Goal: Task Accomplishment & Management: Use online tool/utility

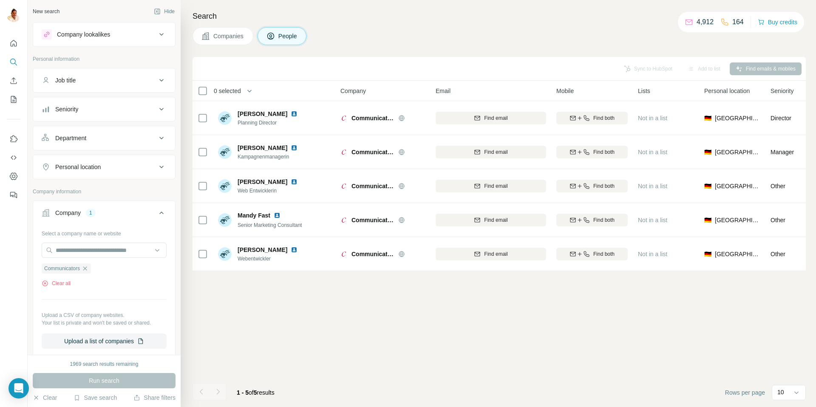
scroll to position [0, 0]
click at [88, 267] on icon "button" at bounding box center [85, 268] width 7 height 7
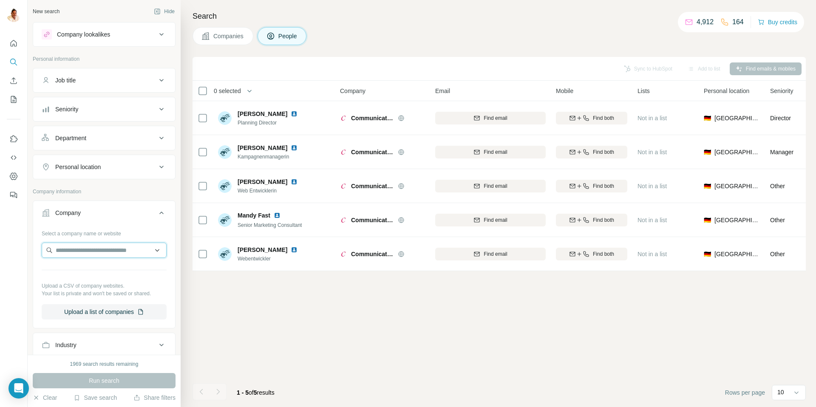
click at [88, 247] on input "text" at bounding box center [104, 250] width 125 height 15
type input "**********"
click at [94, 274] on p "[DOMAIN_NAME]" at bounding box center [86, 278] width 41 height 8
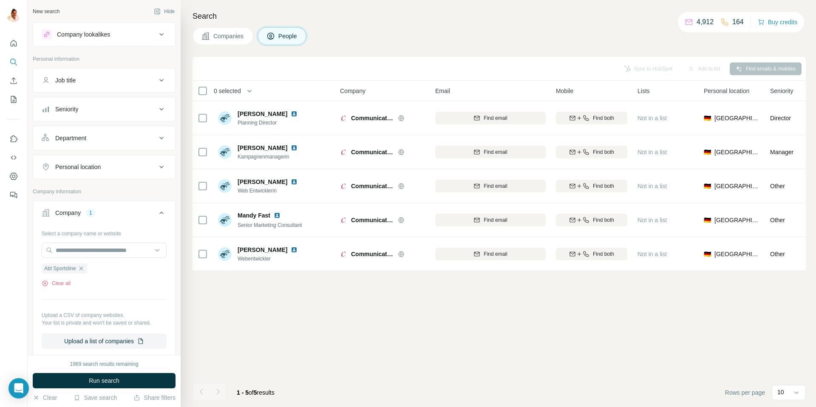
scroll to position [0, 0]
click at [94, 381] on span "Run search" at bounding box center [104, 381] width 31 height 9
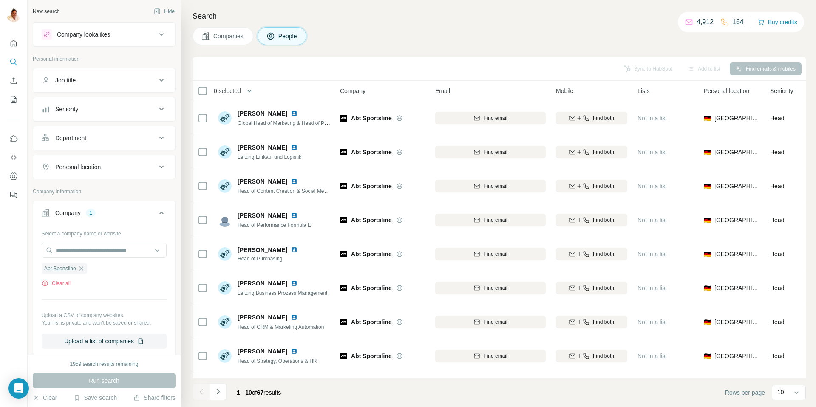
click at [233, 40] on span "Companies" at bounding box center [228, 36] width 31 height 9
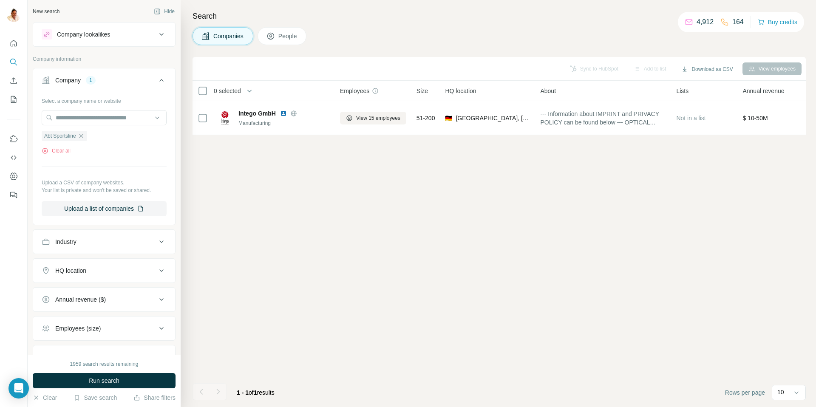
click at [99, 388] on button "Run search" at bounding box center [104, 380] width 143 height 15
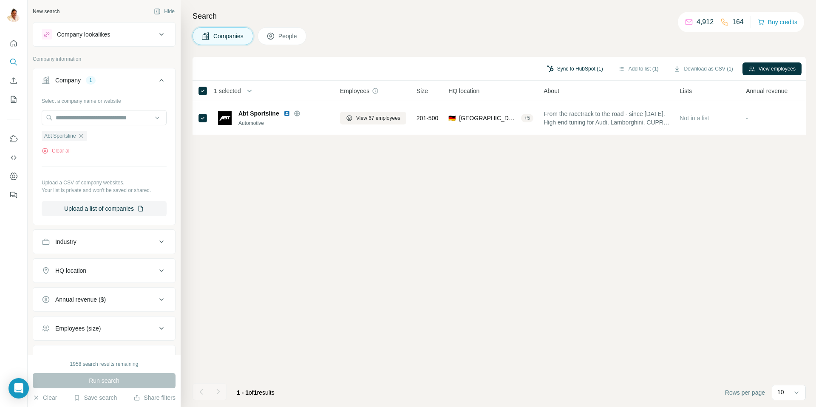
click at [559, 70] on button "Sync to HubSpot (1)" at bounding box center [575, 69] width 68 height 13
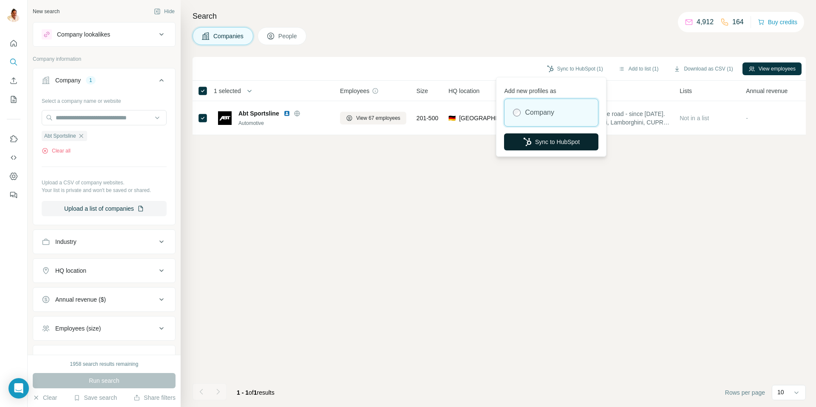
click at [566, 139] on button "Sync to HubSpot" at bounding box center [551, 142] width 94 height 17
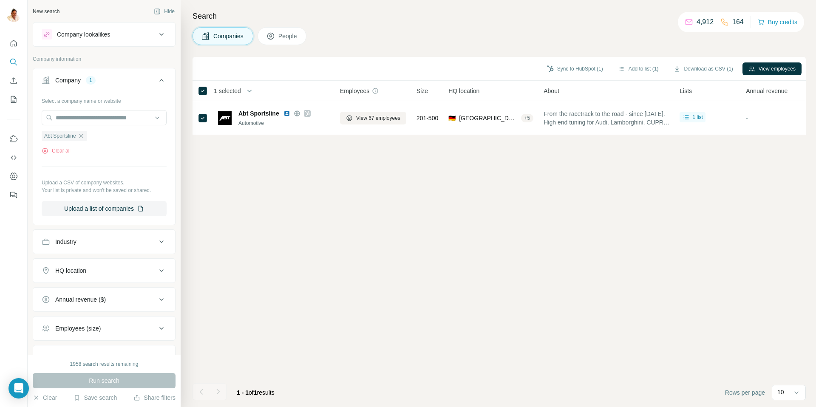
click at [284, 38] on span "People" at bounding box center [289, 36] width 20 height 9
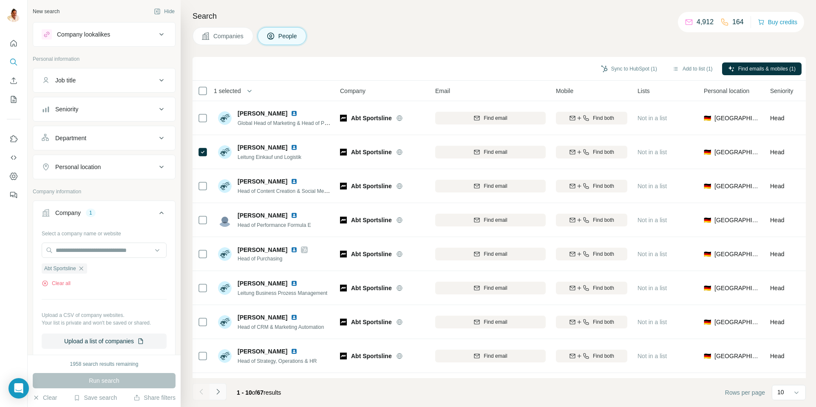
click at [220, 395] on icon "Navigate to next page" at bounding box center [218, 392] width 9 height 9
click at [221, 392] on icon "Navigate to next page" at bounding box center [218, 392] width 9 height 9
click at [222, 390] on icon "Navigate to next page" at bounding box center [218, 392] width 9 height 9
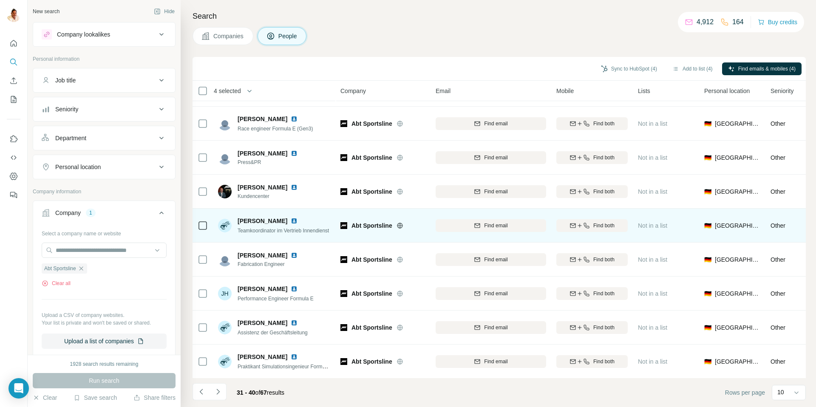
scroll to position [63, 0]
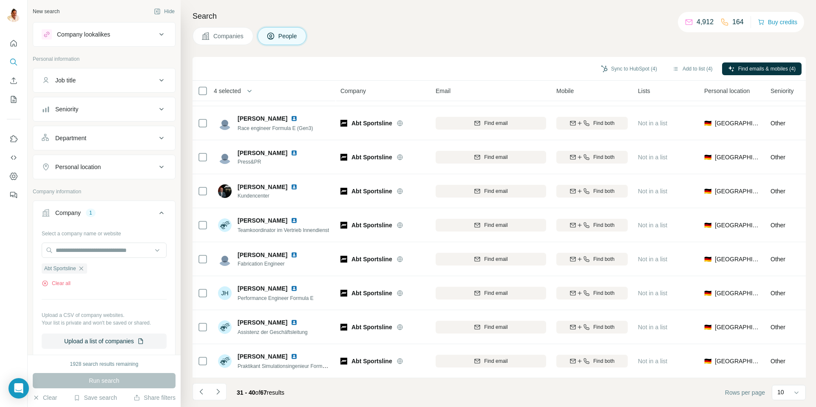
click at [224, 391] on button "Navigate to next page" at bounding box center [218, 392] width 17 height 17
click at [218, 391] on icon "Navigate to next page" at bounding box center [217, 392] width 3 height 6
click at [222, 392] on icon "Navigate to next page" at bounding box center [218, 392] width 9 height 9
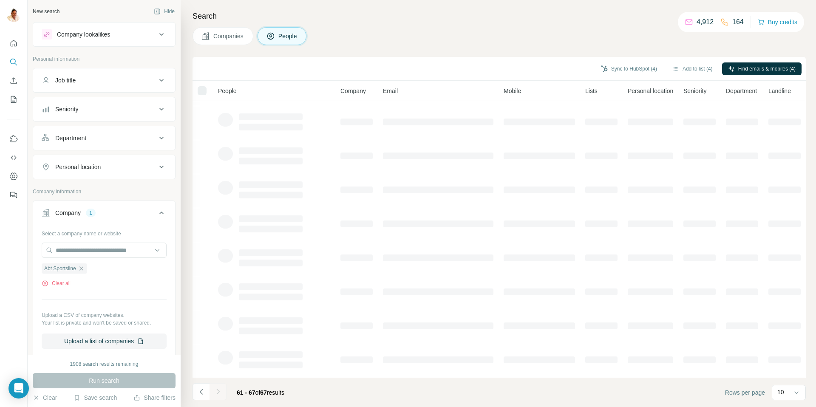
scroll to position [0, 0]
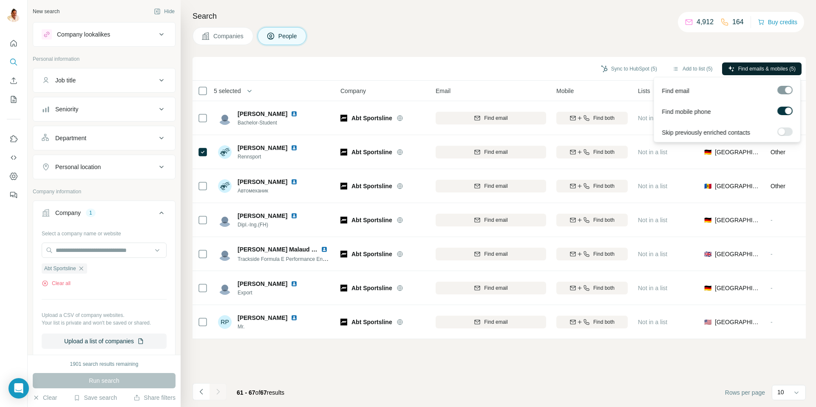
click at [745, 68] on span "Find emails & mobiles (5)" at bounding box center [767, 69] width 57 height 8
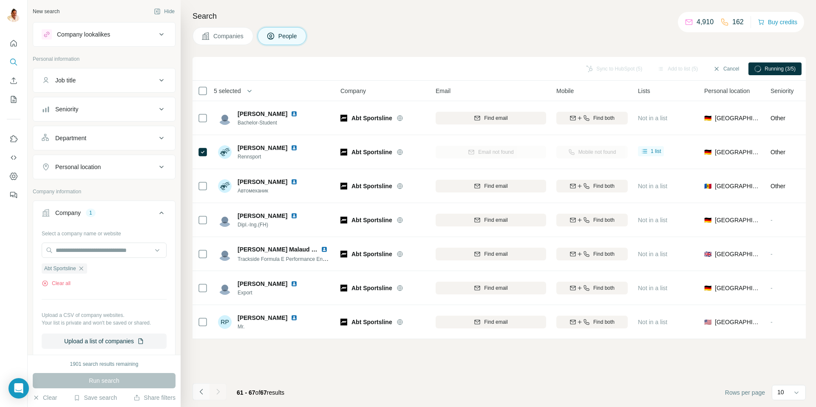
click at [201, 392] on icon "Navigate to previous page" at bounding box center [201, 392] width 9 height 9
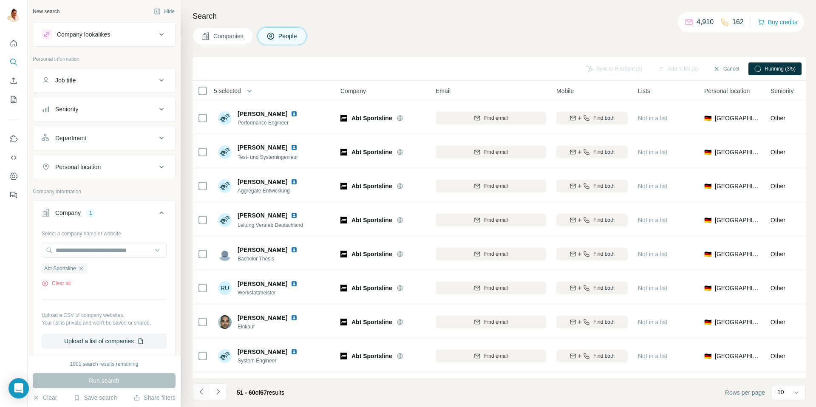
click at [201, 392] on icon "Navigate to previous page" at bounding box center [201, 392] width 9 height 9
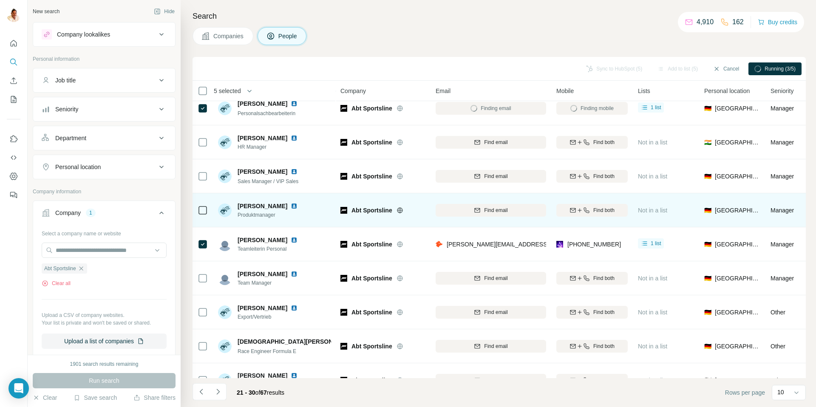
scroll to position [63, 0]
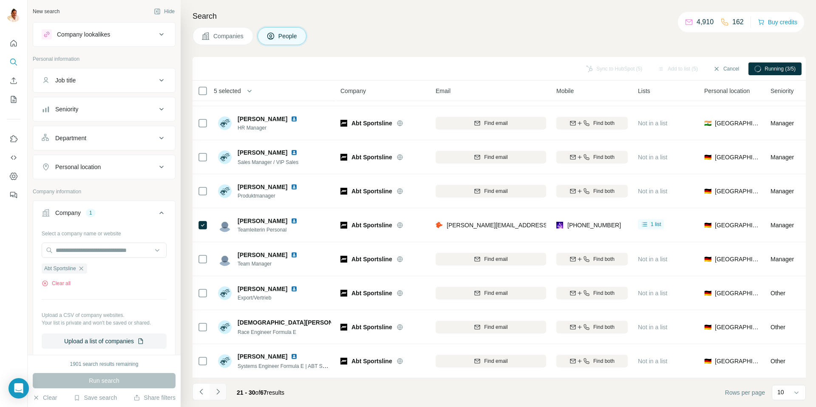
click at [215, 391] on icon "Navigate to next page" at bounding box center [218, 392] width 9 height 9
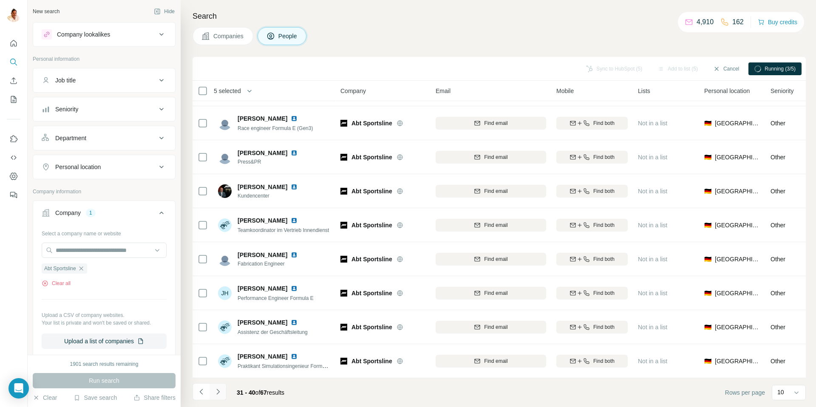
click at [215, 391] on icon "Navigate to next page" at bounding box center [218, 392] width 9 height 9
click at [215, 390] on icon "Navigate to next page" at bounding box center [218, 392] width 9 height 9
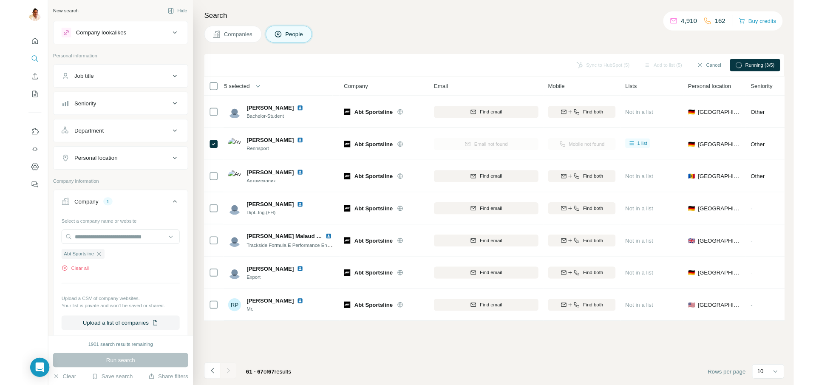
scroll to position [0, 0]
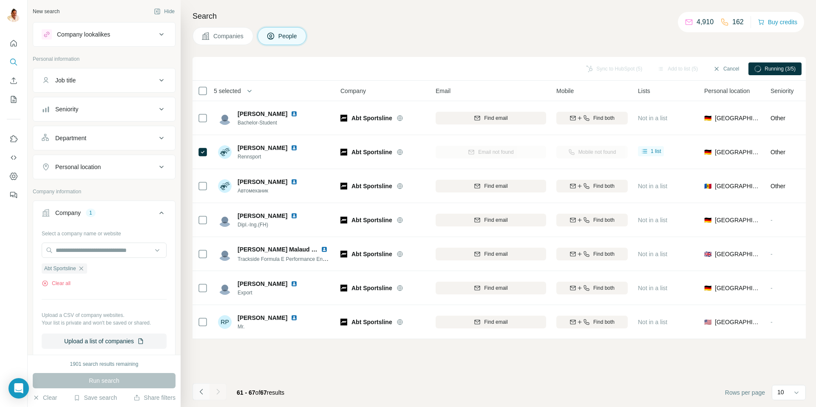
click at [200, 390] on icon "Navigate to previous page" at bounding box center [201, 392] width 9 height 9
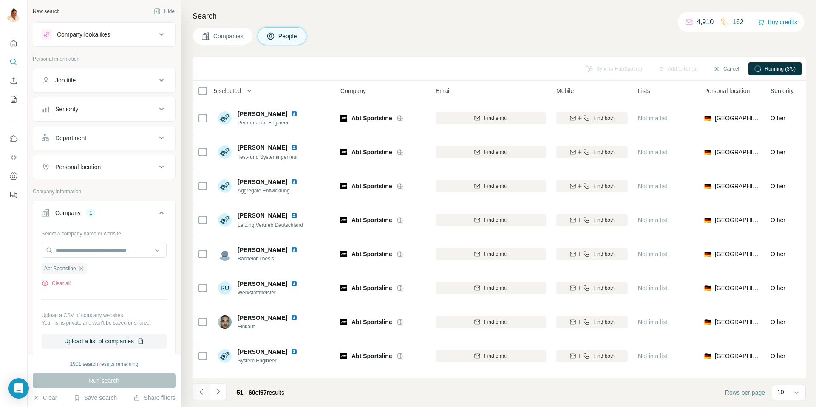
click at [200, 390] on icon "Navigate to previous page" at bounding box center [201, 392] width 9 height 9
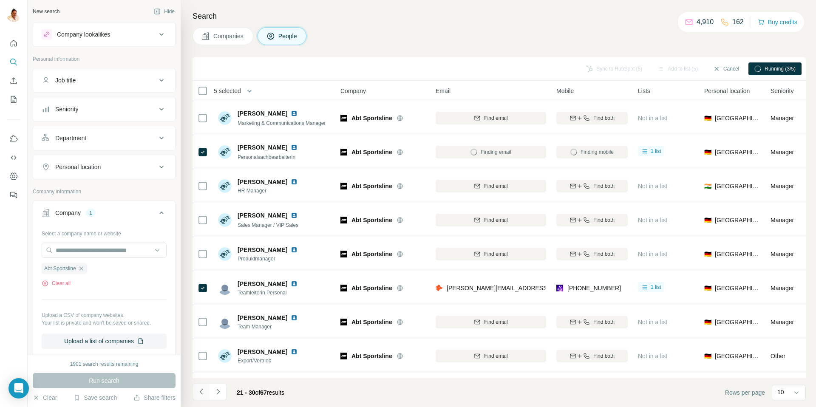
click at [200, 390] on icon "Navigate to previous page" at bounding box center [201, 392] width 9 height 9
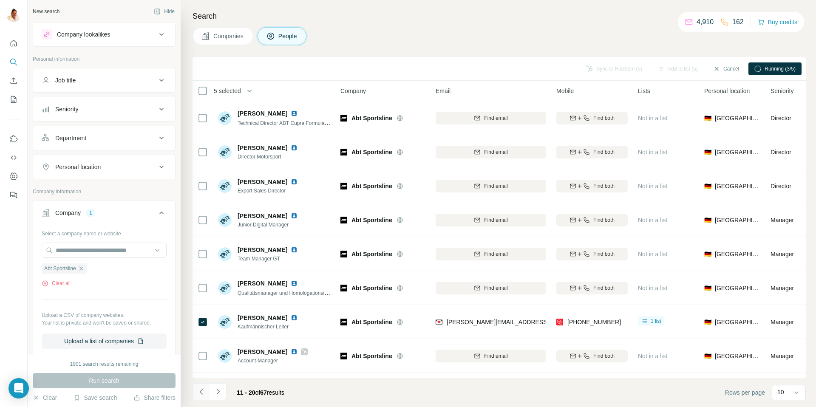
click at [200, 390] on icon "Navigate to previous page" at bounding box center [201, 392] width 9 height 9
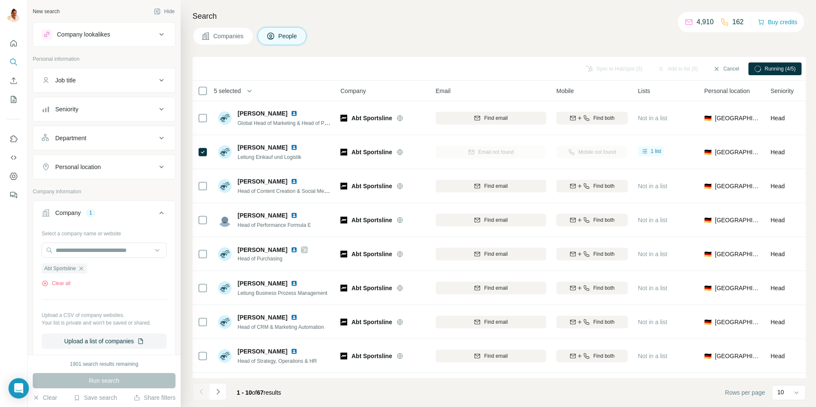
click at [222, 41] on button "Companies" at bounding box center [223, 36] width 61 height 18
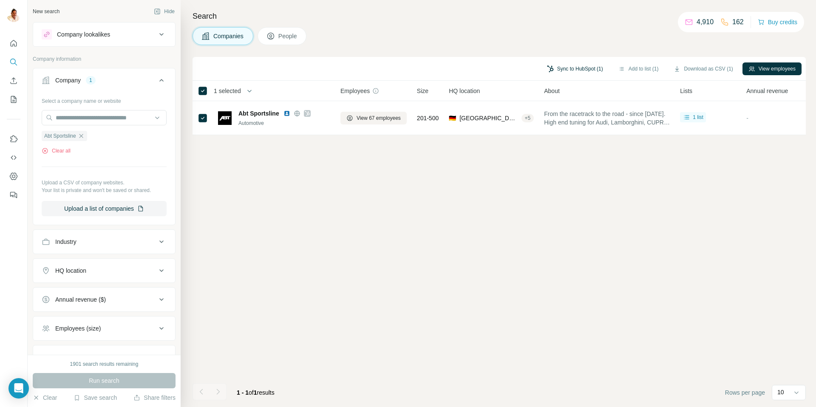
click at [555, 71] on button "Sync to HubSpot (1)" at bounding box center [575, 69] width 68 height 13
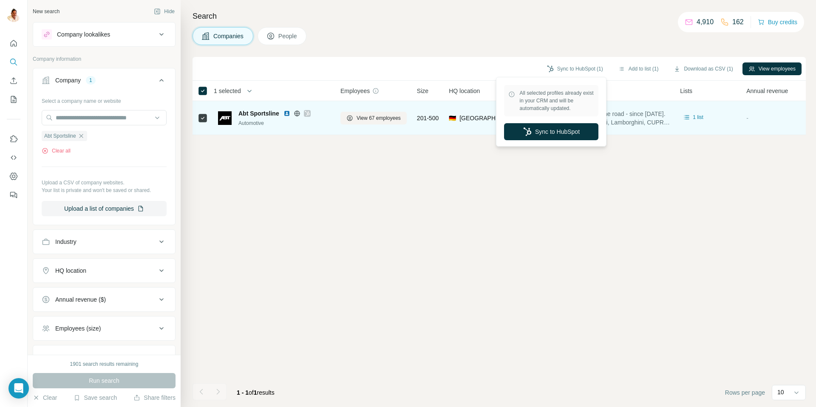
click at [556, 129] on button "Sync to HubSpot" at bounding box center [551, 131] width 94 height 17
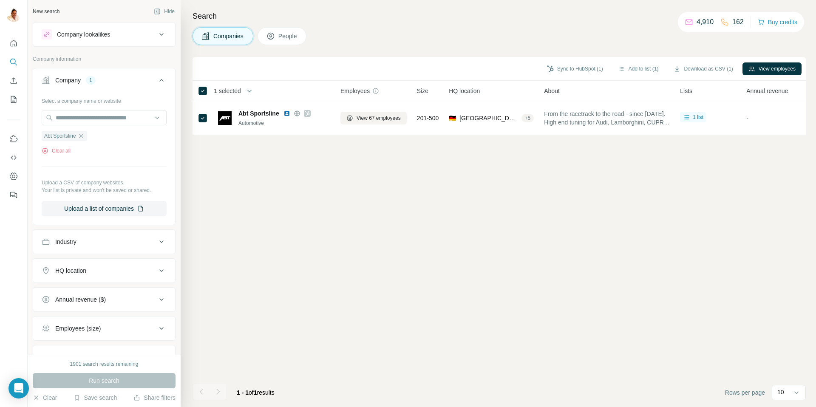
click at [279, 37] on button "People" at bounding box center [282, 36] width 49 height 18
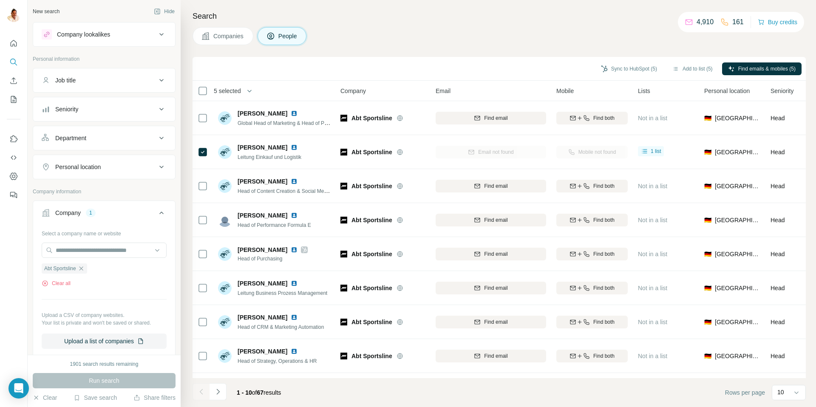
click at [230, 41] on button "Companies" at bounding box center [223, 36] width 61 height 18
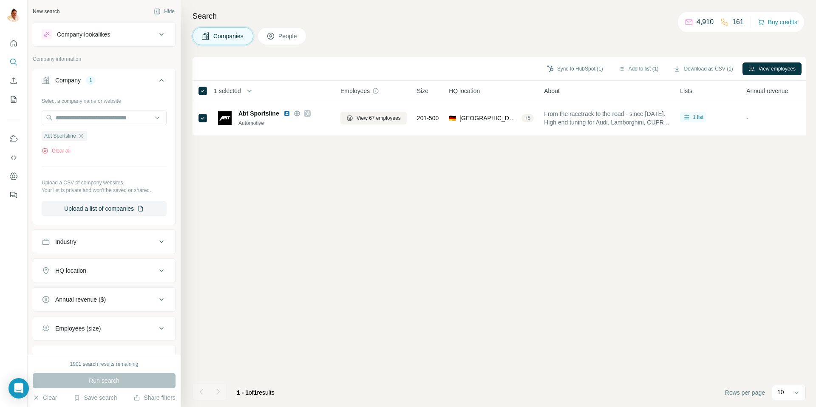
click at [223, 37] on span "Companies" at bounding box center [228, 36] width 31 height 9
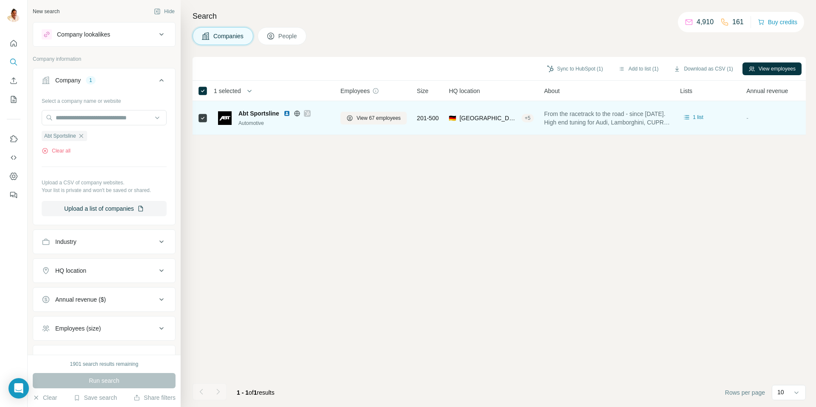
click at [307, 112] on icon at bounding box center [307, 113] width 5 height 7
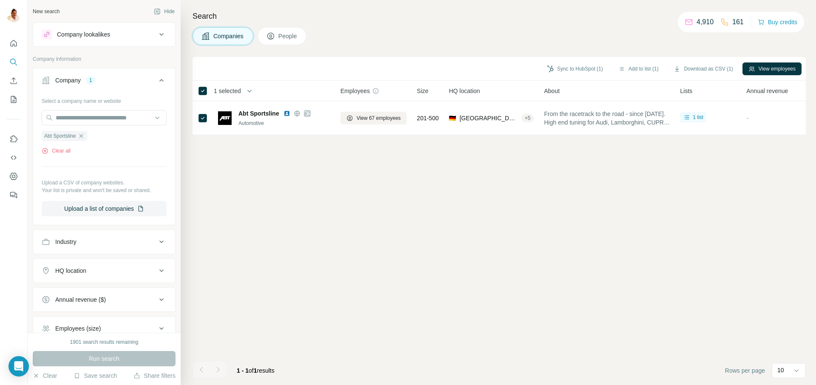
click at [83, 135] on icon "button" at bounding box center [81, 136] width 7 height 7
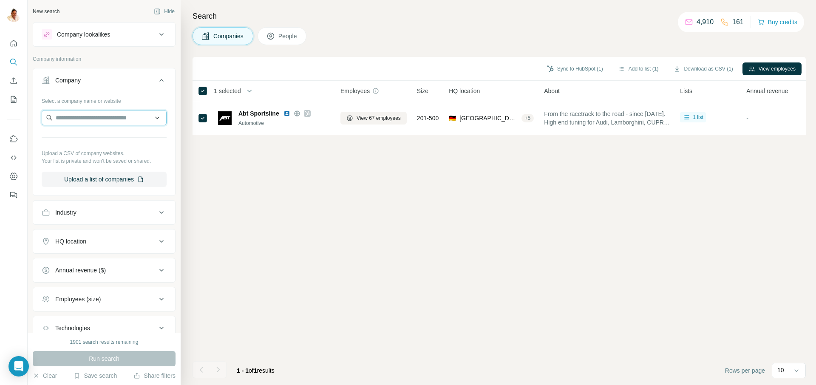
click at [77, 114] on input "text" at bounding box center [104, 117] width 125 height 15
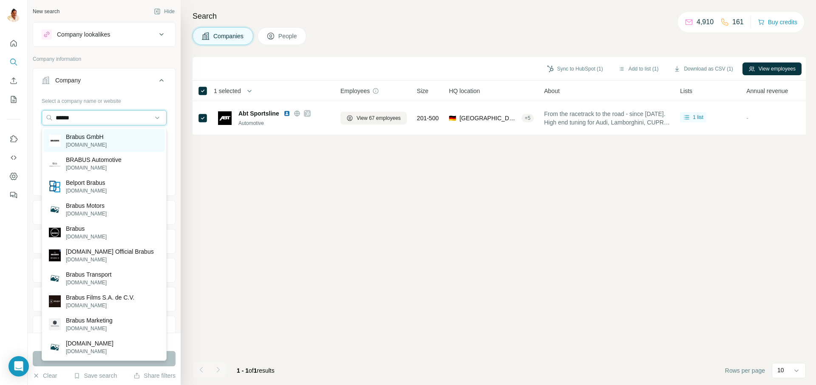
type input "******"
click at [72, 145] on p "[DOMAIN_NAME]" at bounding box center [86, 145] width 41 height 8
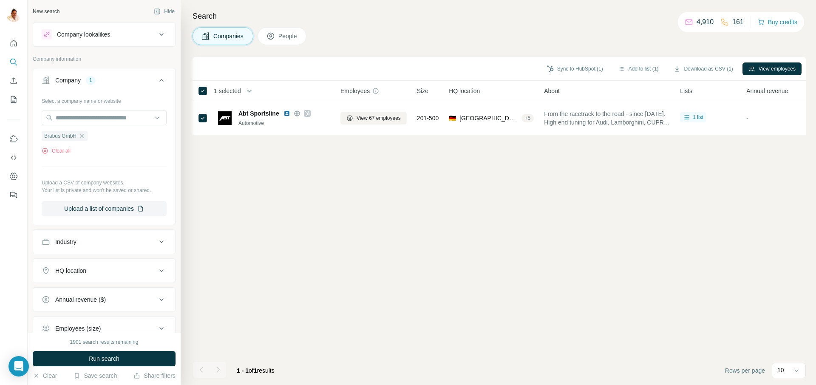
click at [110, 360] on span "Run search" at bounding box center [104, 359] width 31 height 9
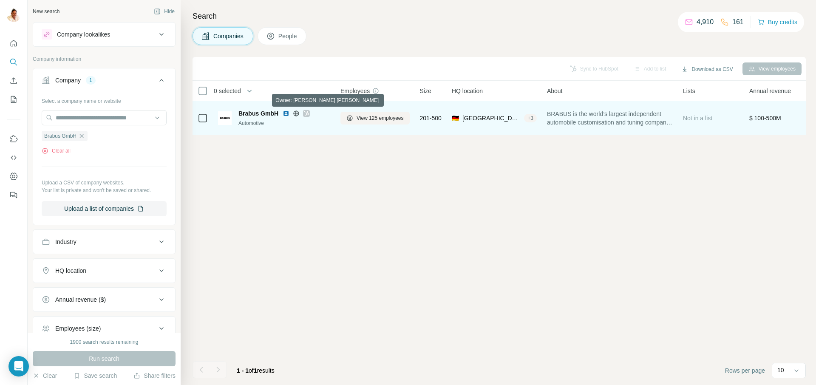
click at [306, 114] on icon at bounding box center [306, 113] width 5 height 5
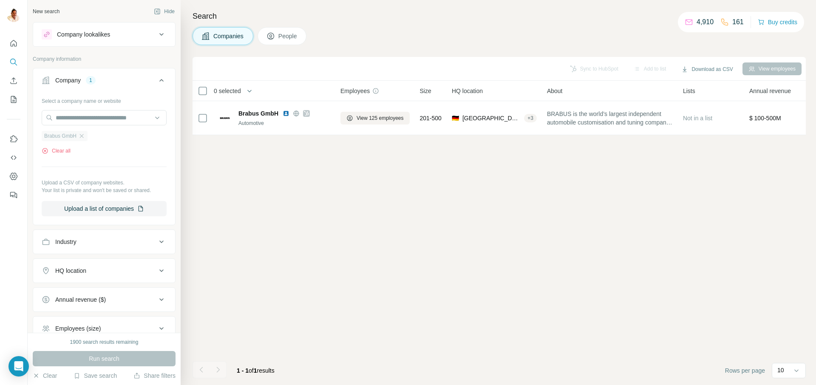
click at [83, 132] on div "Brabus GmbH" at bounding box center [65, 136] width 46 height 10
click at [82, 136] on icon "button" at bounding box center [81, 136] width 7 height 7
